Goal: Information Seeking & Learning: Learn about a topic

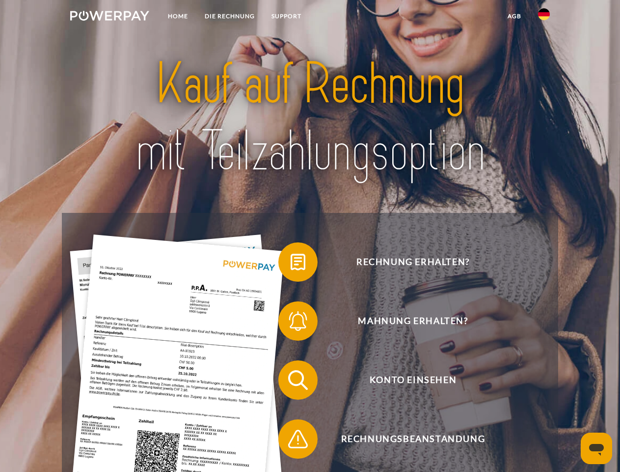
click at [110, 17] on img at bounding box center [109, 16] width 79 height 10
click at [544, 17] on img at bounding box center [544, 14] width 12 height 12
click at [514, 16] on link "agb" at bounding box center [515, 16] width 30 height 18
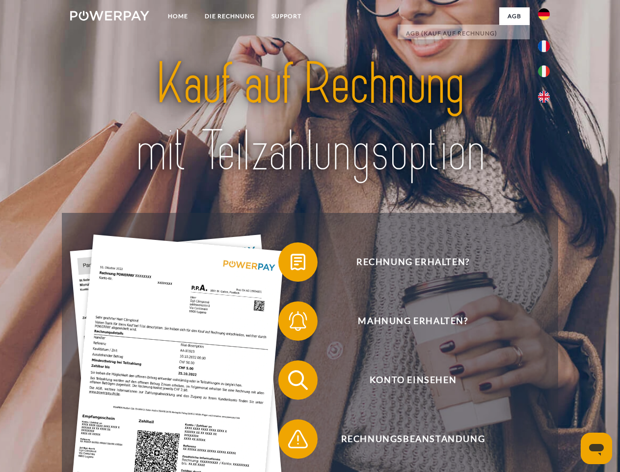
click at [291, 264] on span at bounding box center [283, 261] width 49 height 49
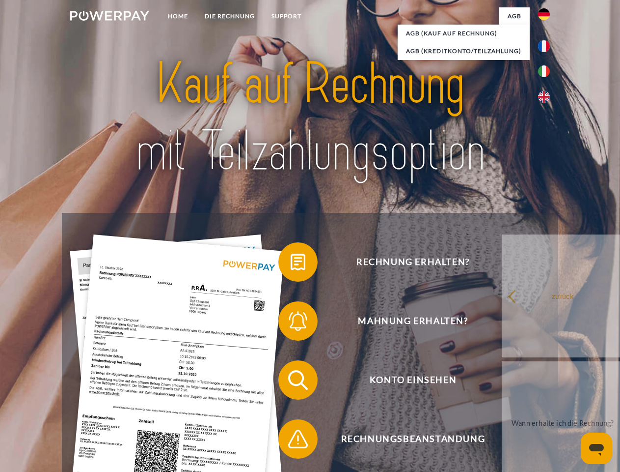
click at [291, 323] on span at bounding box center [283, 320] width 49 height 49
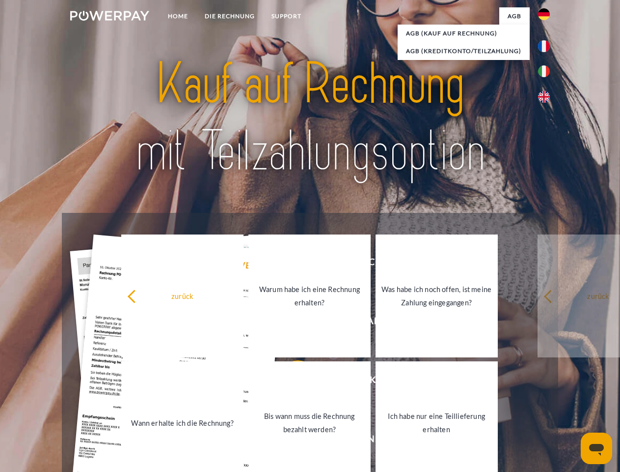
click at [291, 382] on link "Bis wann muss die Rechnung bezahlt werden?" at bounding box center [310, 422] width 122 height 123
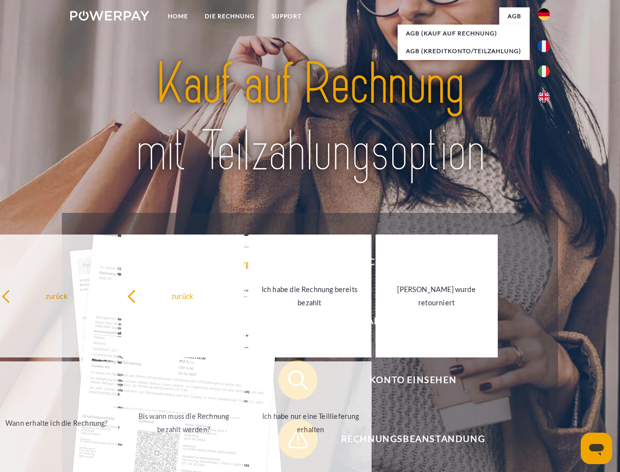
click at [291, 441] on link "Ich habe nur eine Teillieferung erhalten" at bounding box center [311, 422] width 122 height 123
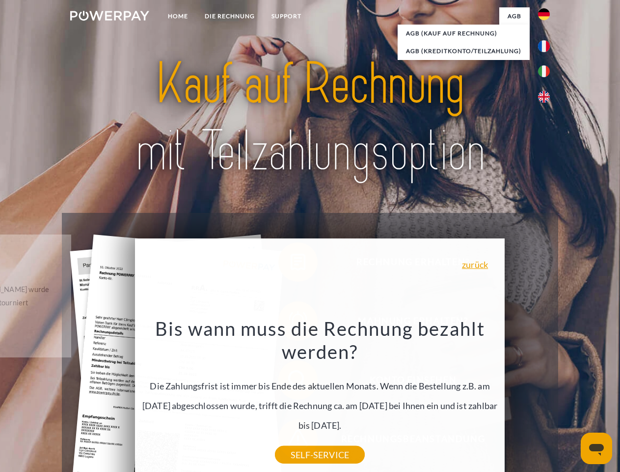
click at [597, 448] on icon "Messaging-Fenster öffnen" at bounding box center [597, 450] width 15 height 12
